Goal: Find specific fact: Find specific fact

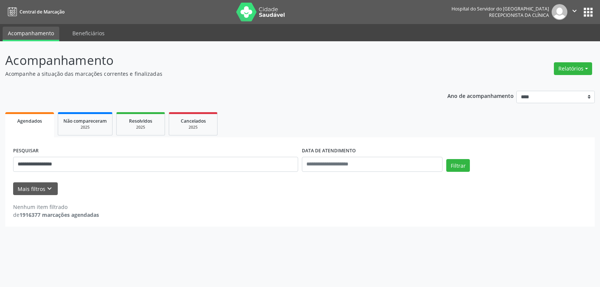
type input "**********"
click at [447, 159] on button "Filtrar" at bounding box center [459, 165] width 24 height 13
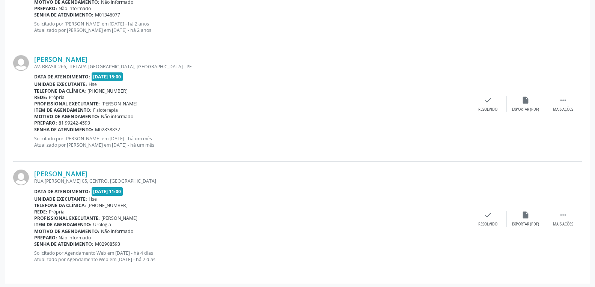
scroll to position [868, 0]
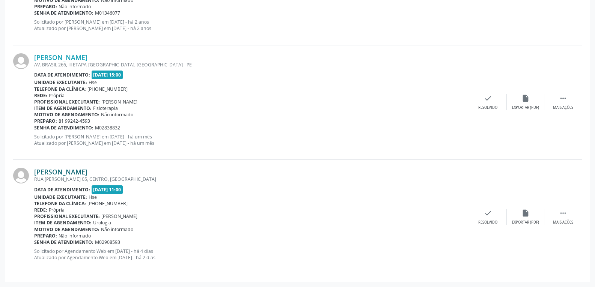
click at [87, 171] on link "[PERSON_NAME]" at bounding box center [60, 172] width 53 height 8
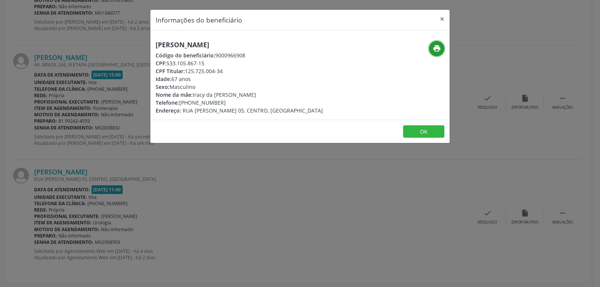
click at [439, 48] on icon "print" at bounding box center [437, 48] width 8 height 8
drag, startPoint x: 185, startPoint y: 71, endPoint x: 272, endPoint y: 71, distance: 87.1
click at [272, 71] on div "CPF Titular: 125.725.004-34" at bounding box center [239, 71] width 167 height 8
copy div "125.725.004-34"
drag, startPoint x: 192, startPoint y: 101, endPoint x: 230, endPoint y: 101, distance: 38.7
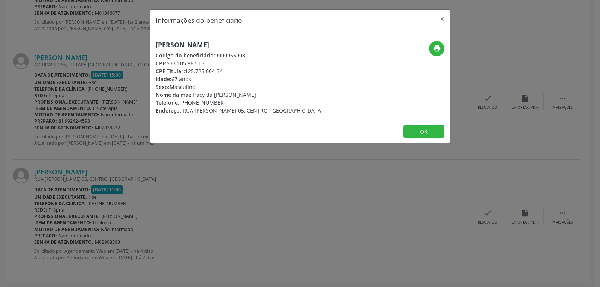
click at [230, 101] on div "Telefone: [PHONE_NUMBER]" at bounding box center [239, 103] width 167 height 8
copy div "99344-2460"
click at [442, 18] on button "×" at bounding box center [442, 19] width 15 height 18
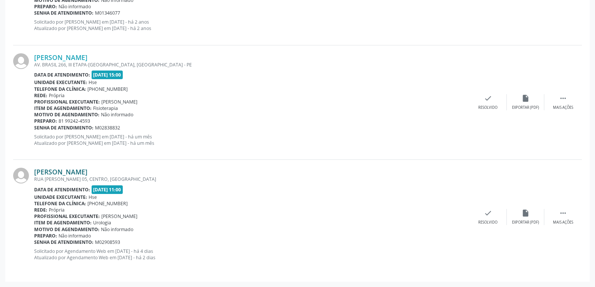
click at [83, 172] on link "[PERSON_NAME]" at bounding box center [60, 172] width 53 height 8
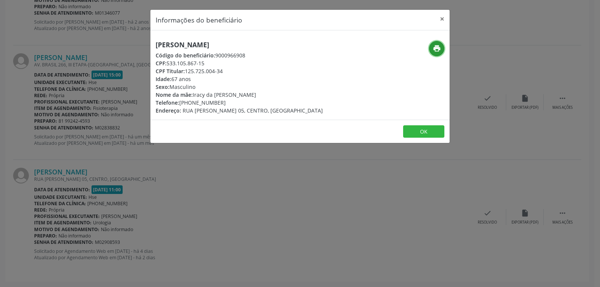
click at [436, 45] on icon "print" at bounding box center [437, 48] width 8 height 8
click at [442, 19] on button "×" at bounding box center [442, 19] width 15 height 18
